Goal: Find specific page/section: Find specific page/section

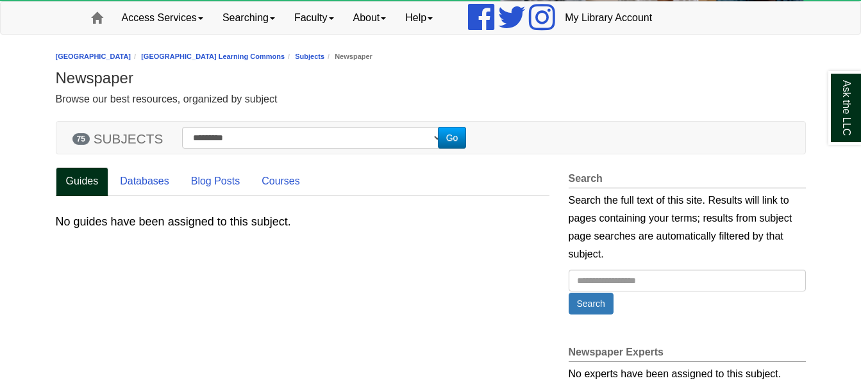
scroll to position [92, 0]
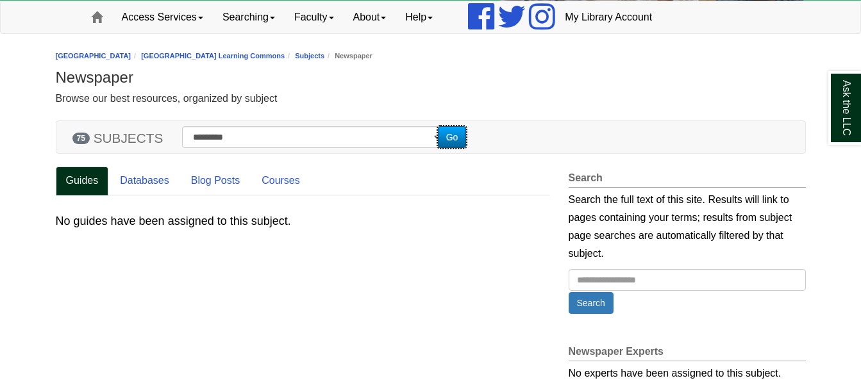
click at [463, 136] on button "Go" at bounding box center [452, 137] width 29 height 22
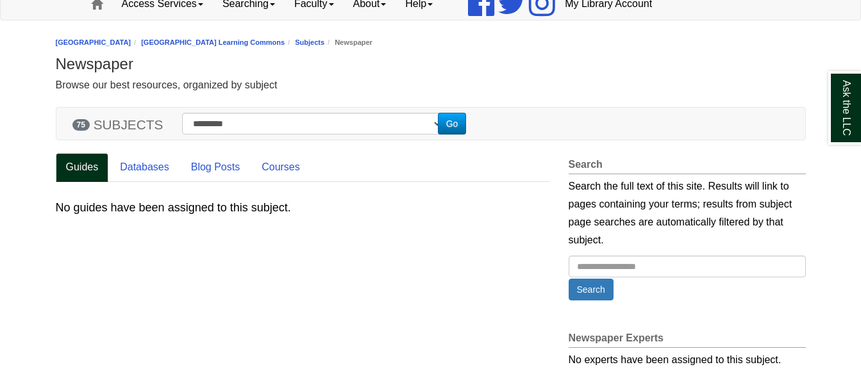
scroll to position [106, 0]
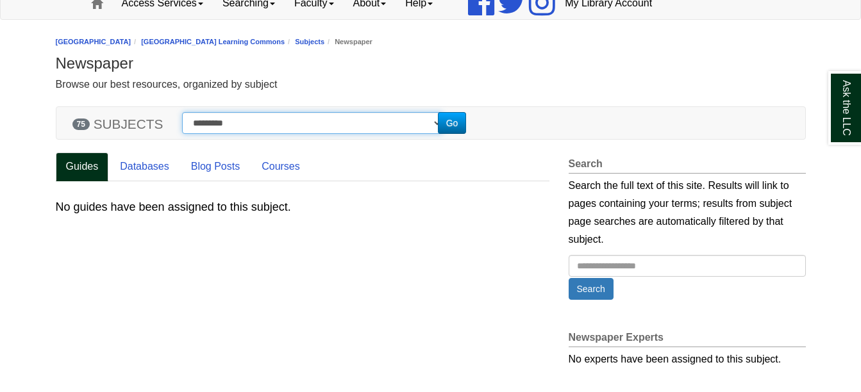
click at [266, 119] on select "**********" at bounding box center [312, 123] width 260 height 22
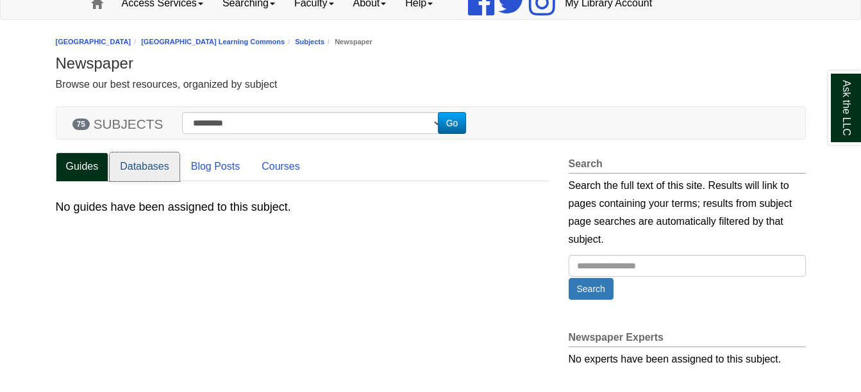
click at [138, 165] on link "Databases" at bounding box center [145, 167] width 70 height 29
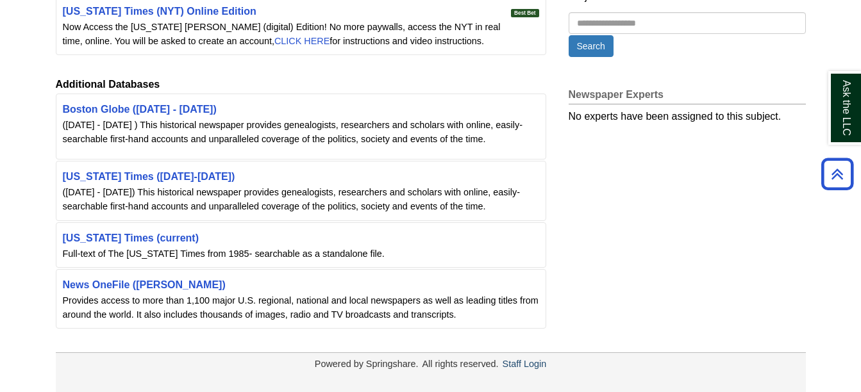
scroll to position [0, 0]
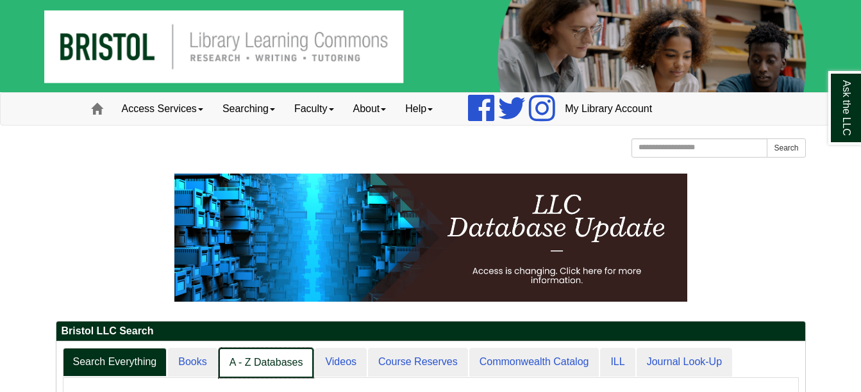
scroll to position [6, 6]
click at [259, 359] on link "A - Z Databases" at bounding box center [267, 363] width 96 height 30
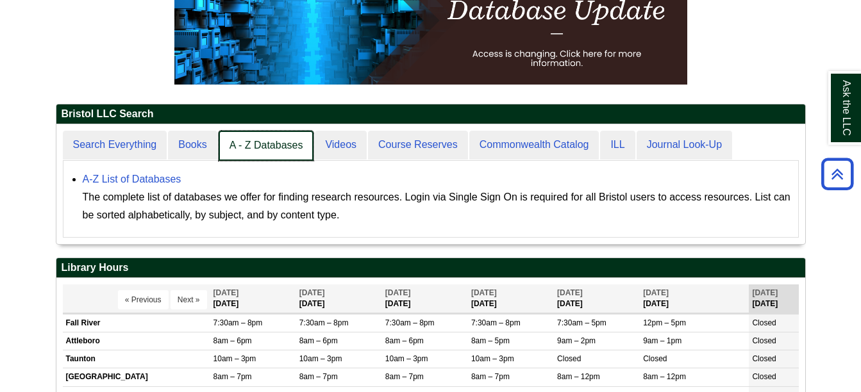
scroll to position [120, 749]
click at [262, 147] on link "A - Z Databases" at bounding box center [267, 146] width 96 height 30
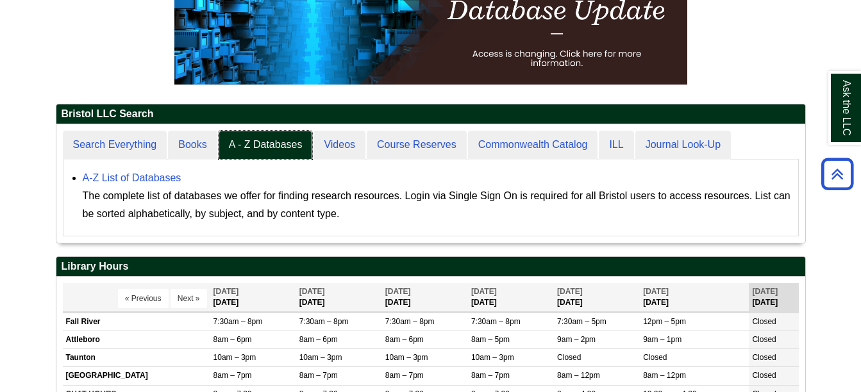
scroll to position [119, 749]
click at [154, 182] on link "A-Z List of Databases" at bounding box center [132, 177] width 99 height 11
